Goal: Task Accomplishment & Management: Use online tool/utility

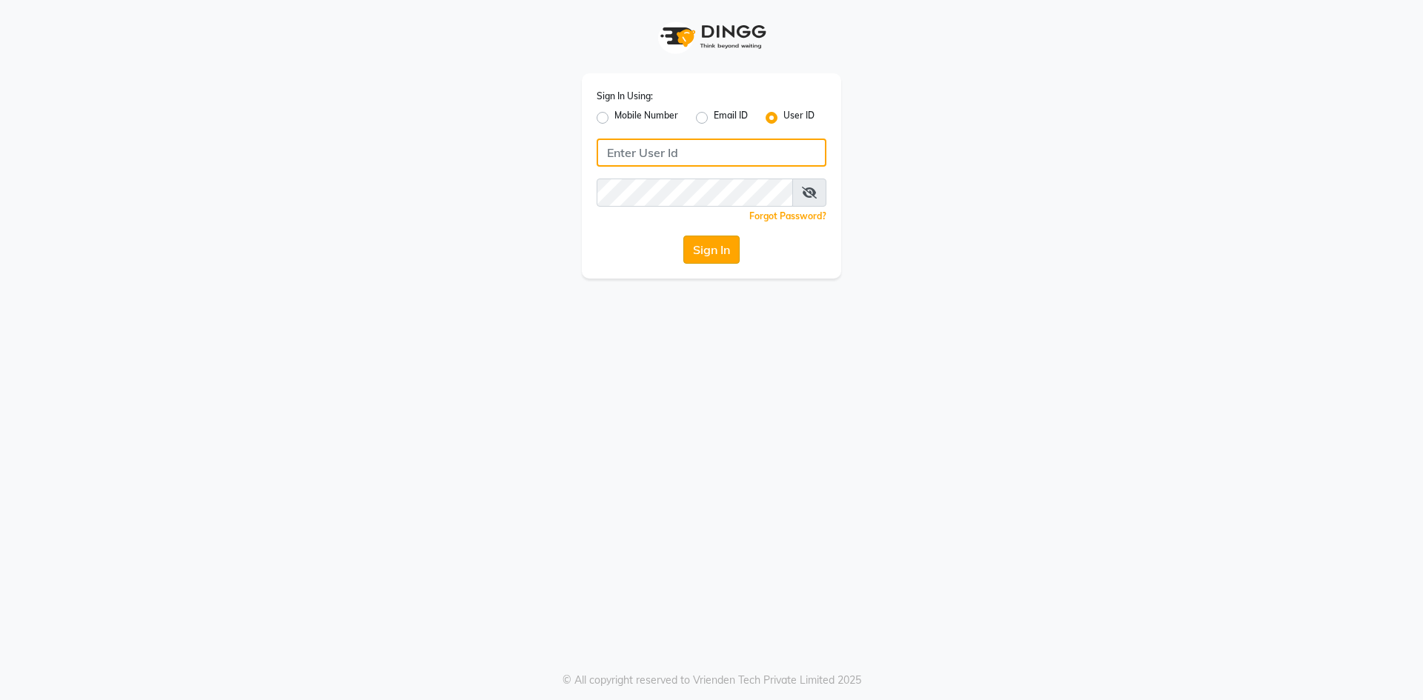
type input "haircafegold"
click at [714, 246] on button "Sign In" at bounding box center [711, 250] width 56 height 28
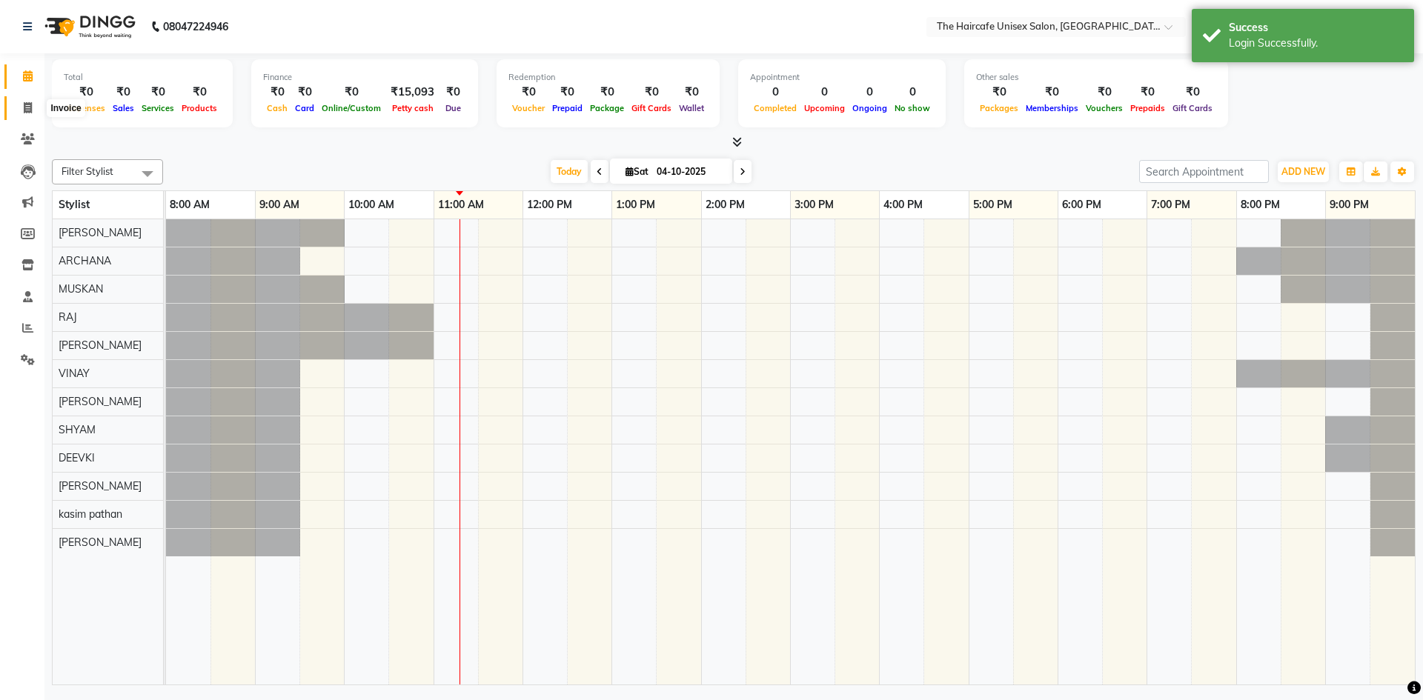
click at [32, 107] on icon at bounding box center [28, 107] width 8 height 11
select select "7412"
select select "service"
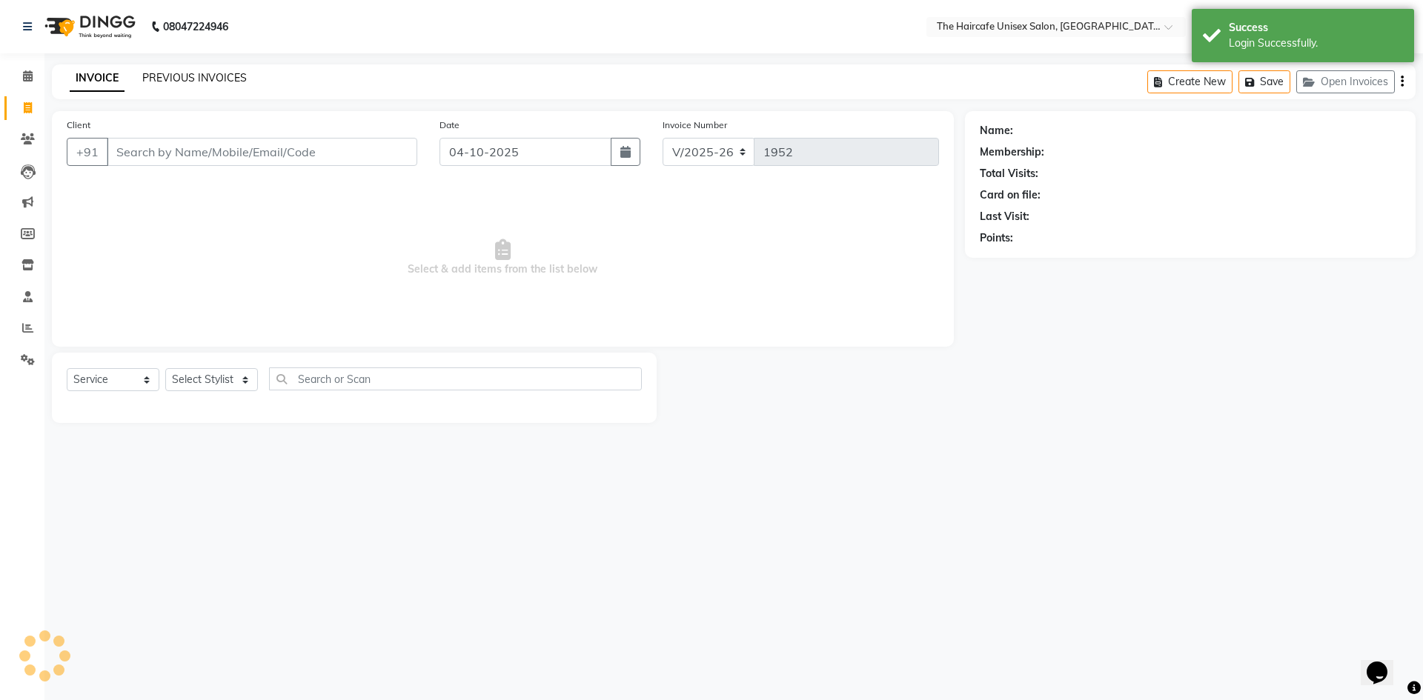
click at [214, 77] on link "PREVIOUS INVOICES" at bounding box center [194, 77] width 104 height 13
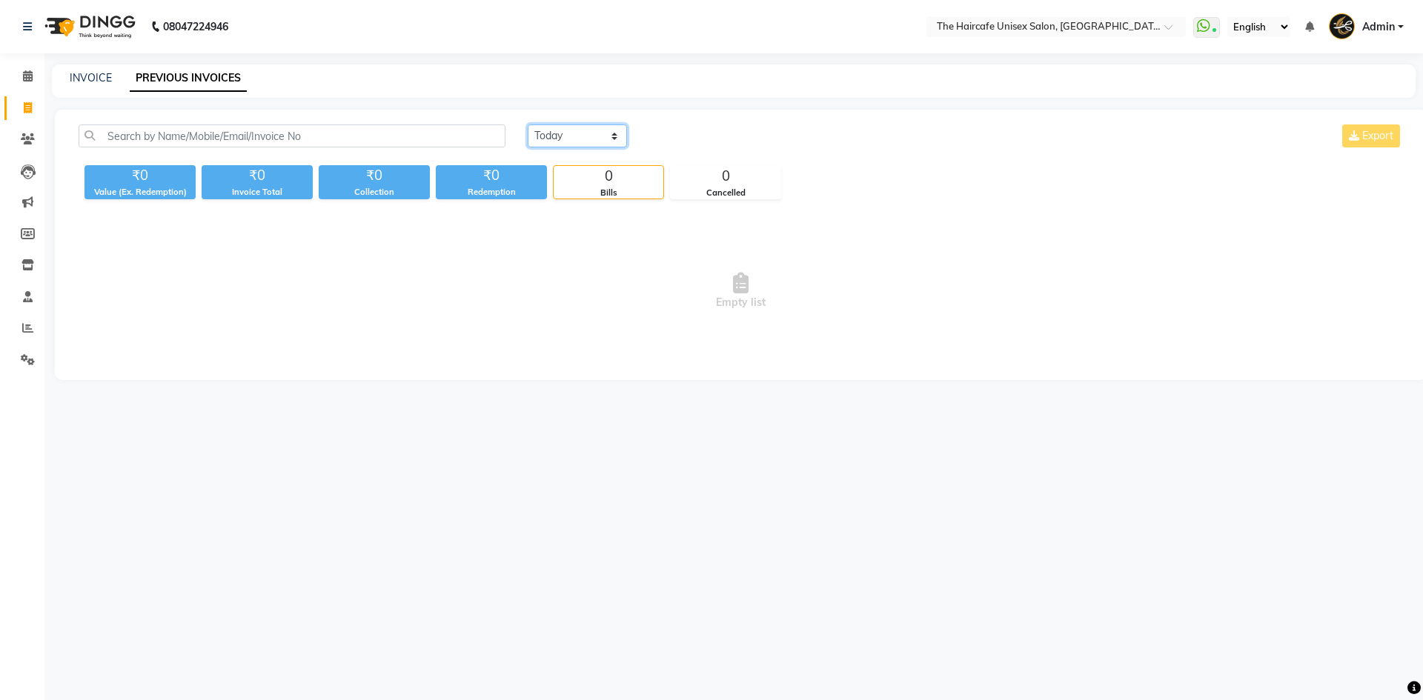
click at [576, 139] on select "[DATE] [DATE] Custom Range" at bounding box center [577, 136] width 99 height 23
select select "yesterday"
click at [528, 125] on select "[DATE] [DATE] Custom Range" at bounding box center [577, 136] width 99 height 23
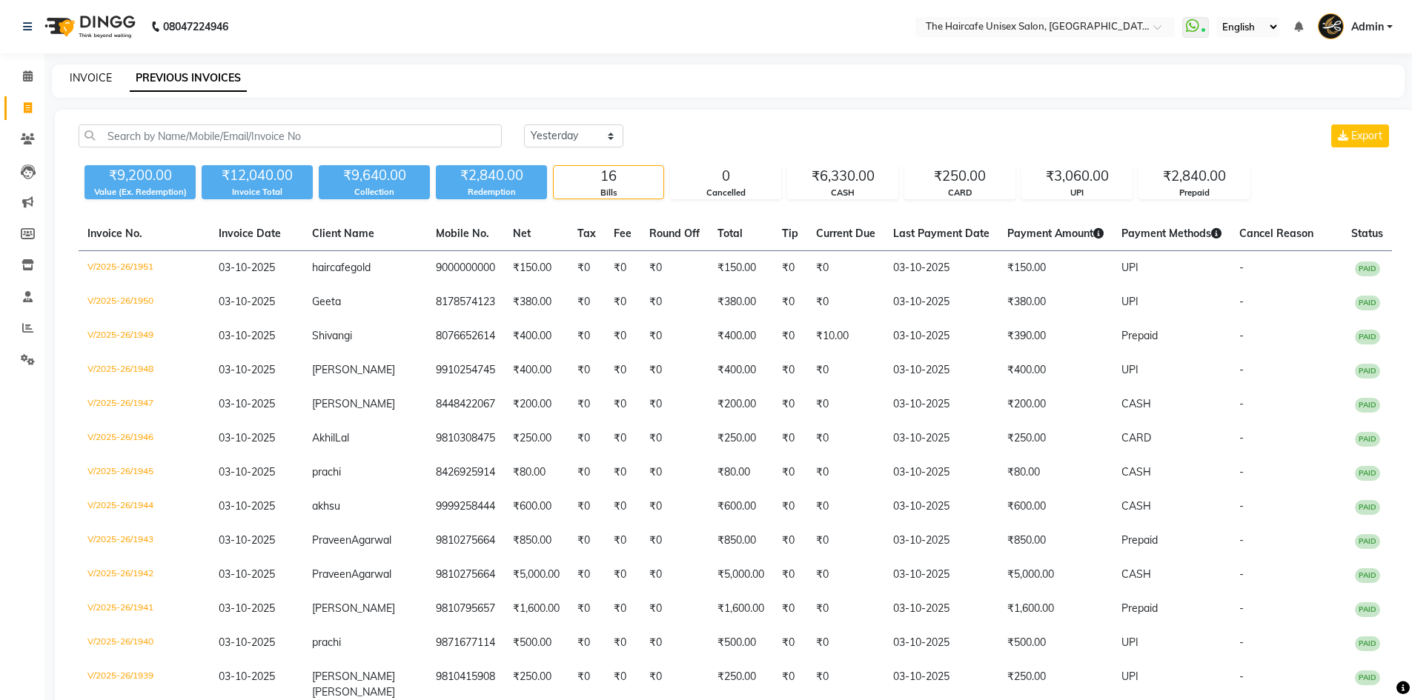
click at [92, 75] on link "INVOICE" at bounding box center [91, 77] width 42 height 13
select select "7412"
select select "service"
